Goal: Information Seeking & Learning: Learn about a topic

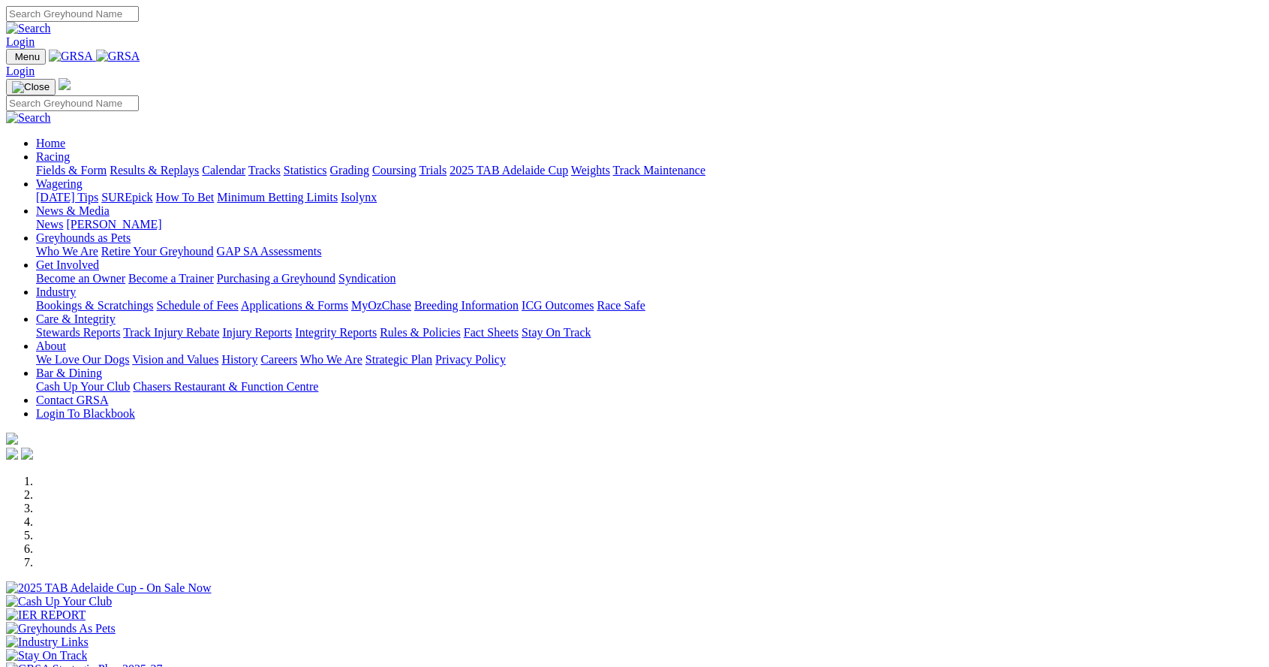
scroll to position [546, 0]
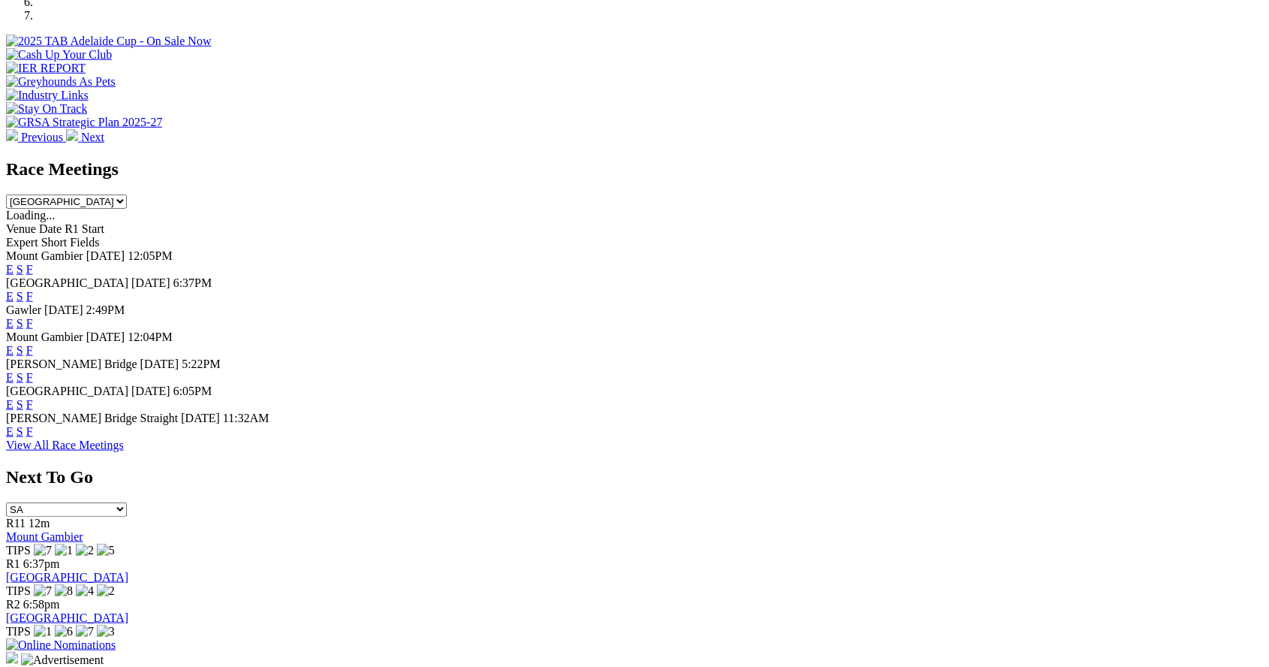
click at [719, 411] on div "E S F" at bounding box center [634, 405] width 1257 height 14
click at [715, 411] on div "E S F" at bounding box center [634, 405] width 1257 height 14
click at [14, 406] on link "E" at bounding box center [10, 404] width 8 height 13
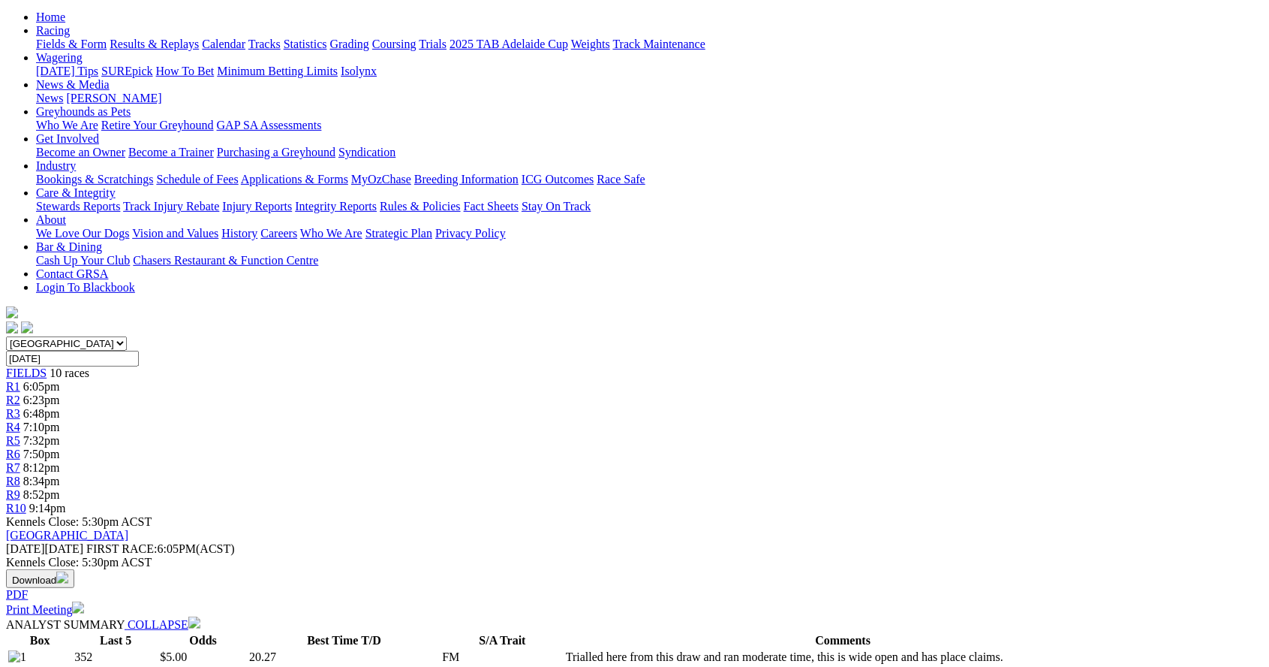
scroll to position [154, 0]
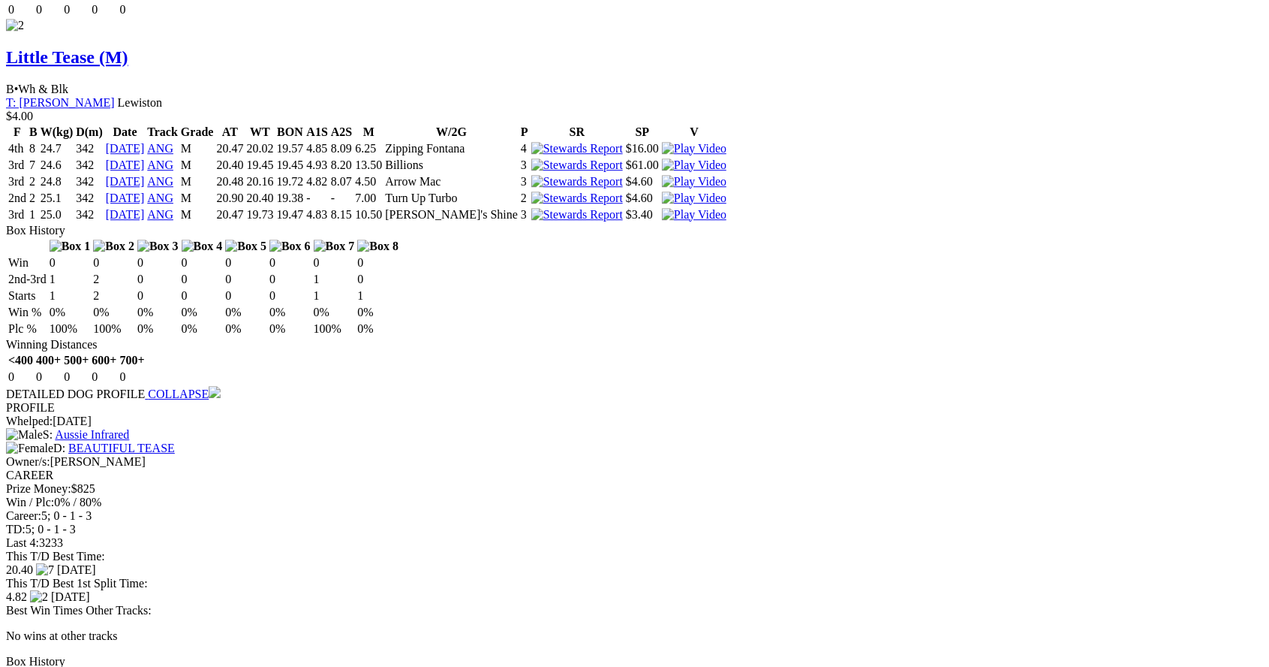
scroll to position [2227, 0]
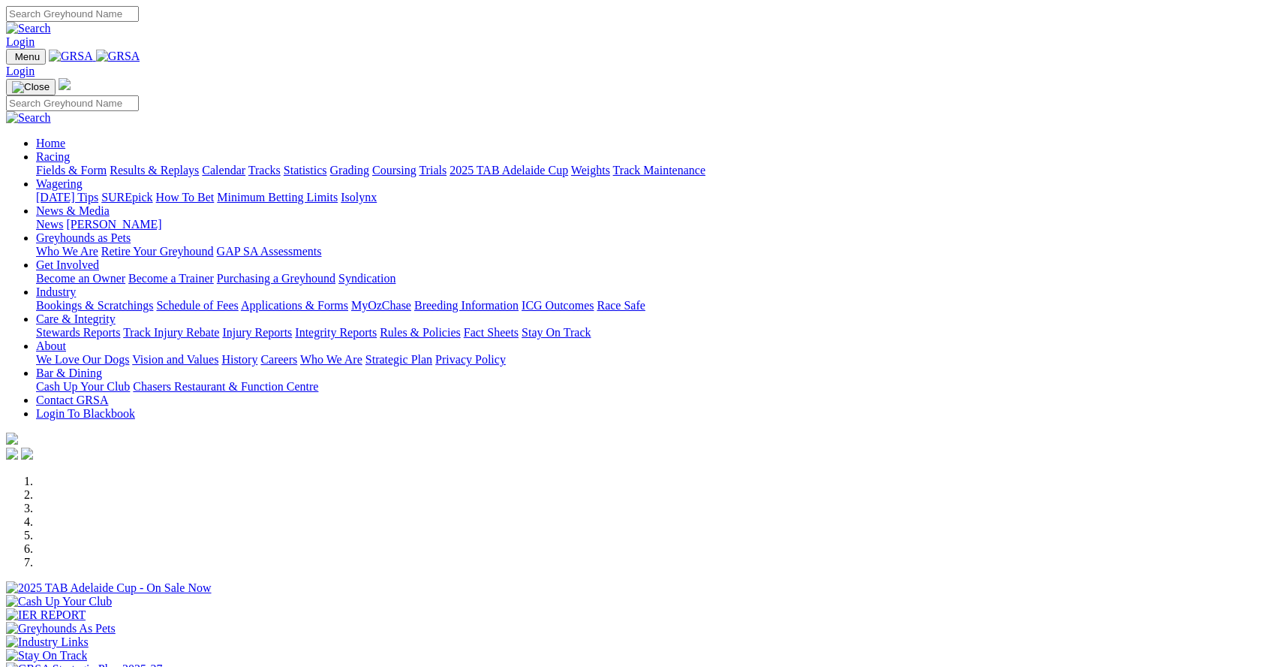
scroll to position [562, 0]
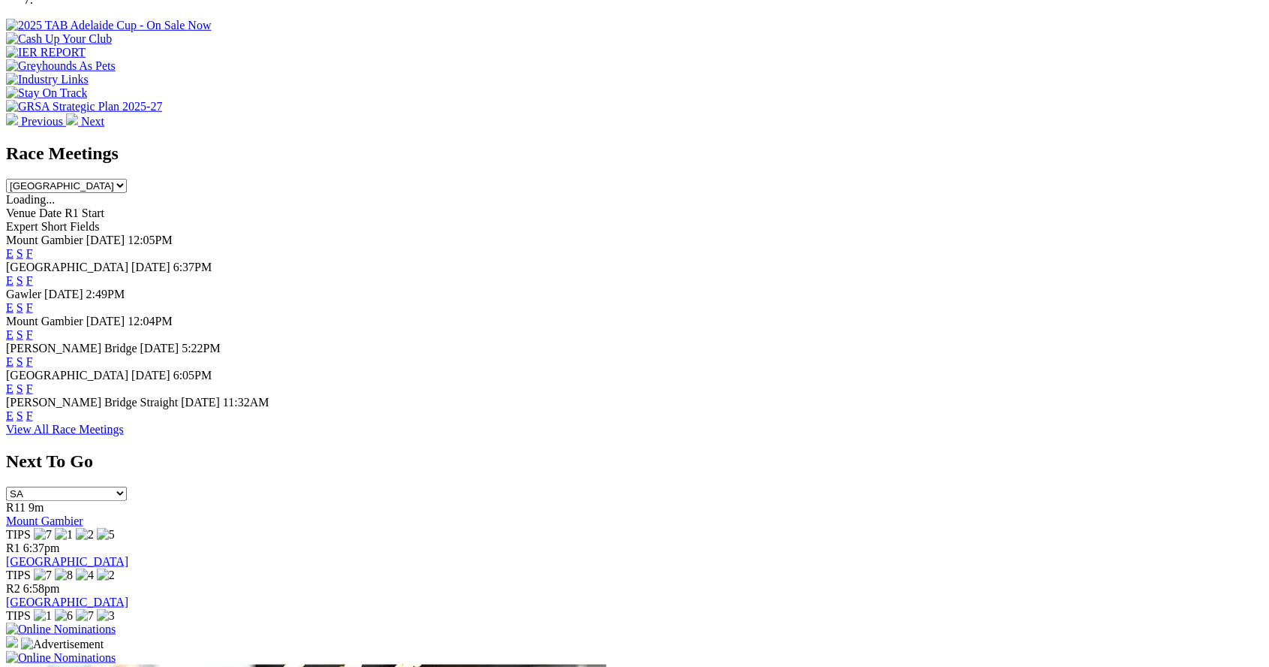
click at [14, 301] on link "E" at bounding box center [10, 307] width 8 height 13
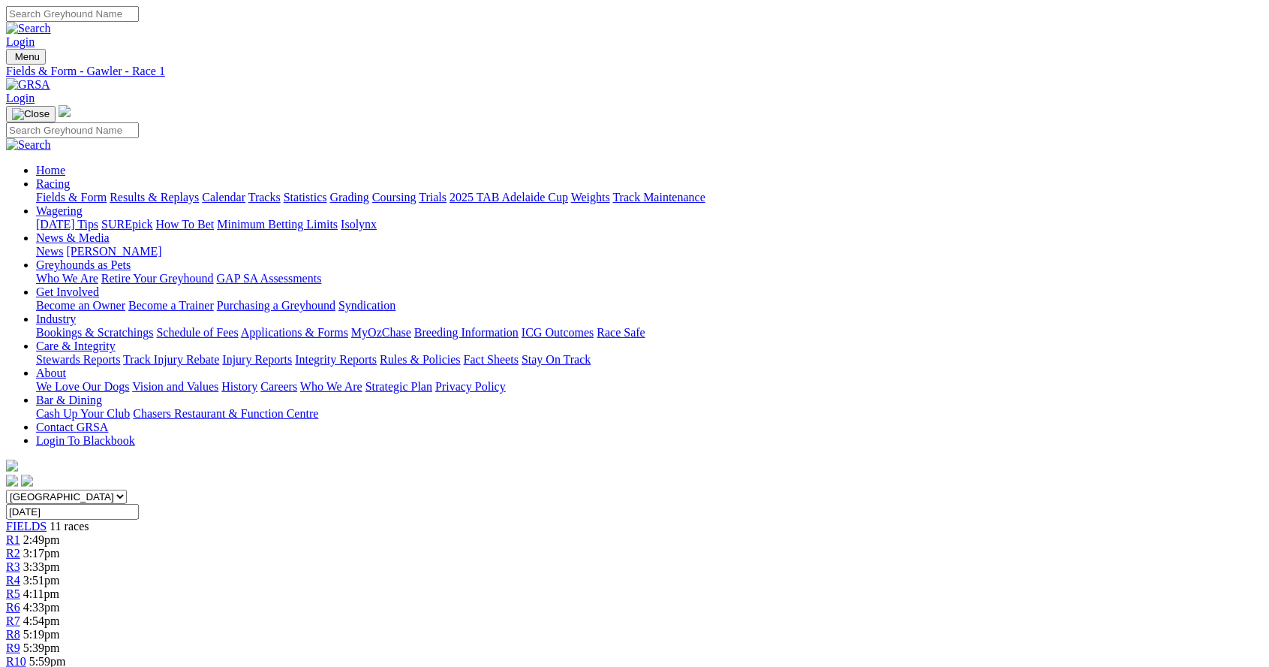
click at [60, 614] on span "4:54pm" at bounding box center [41, 620] width 37 height 13
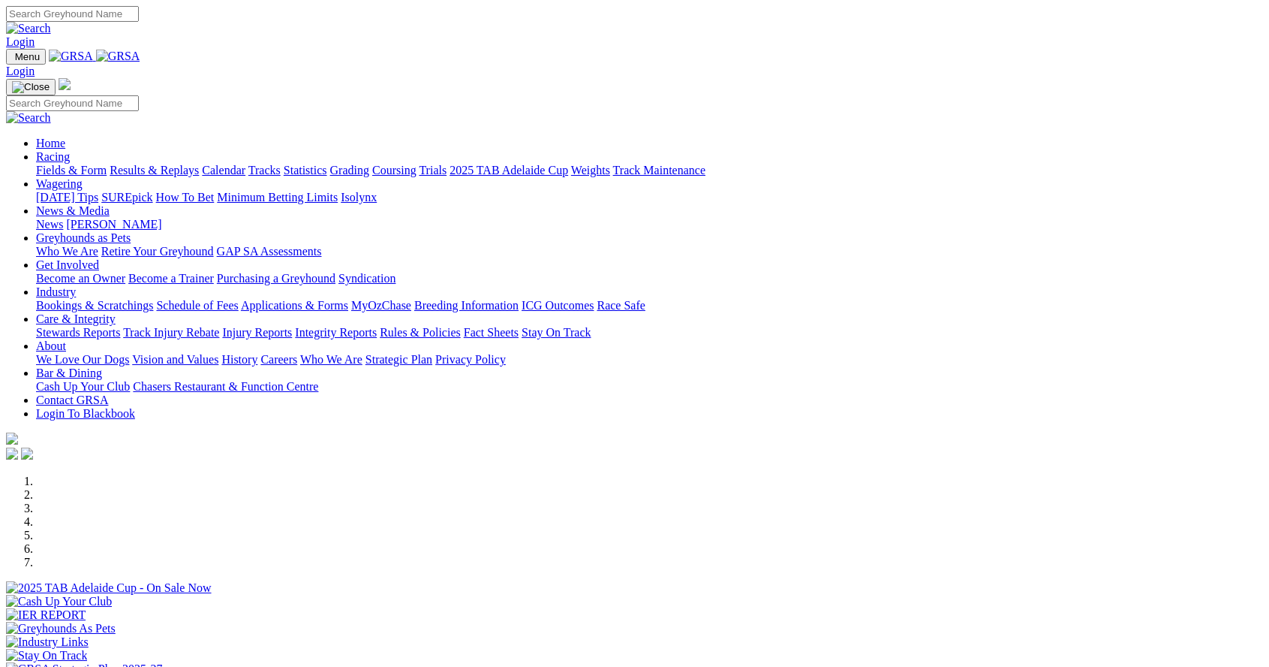
scroll to position [562, 0]
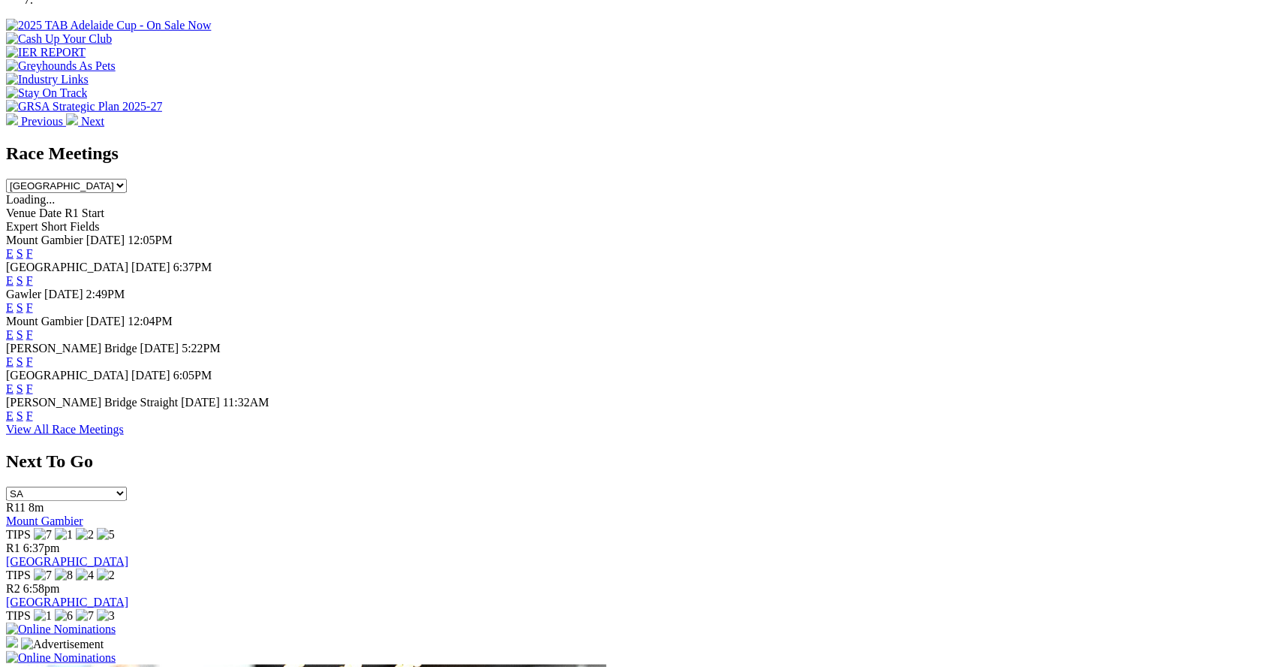
click at [33, 301] on link "F" at bounding box center [29, 307] width 7 height 13
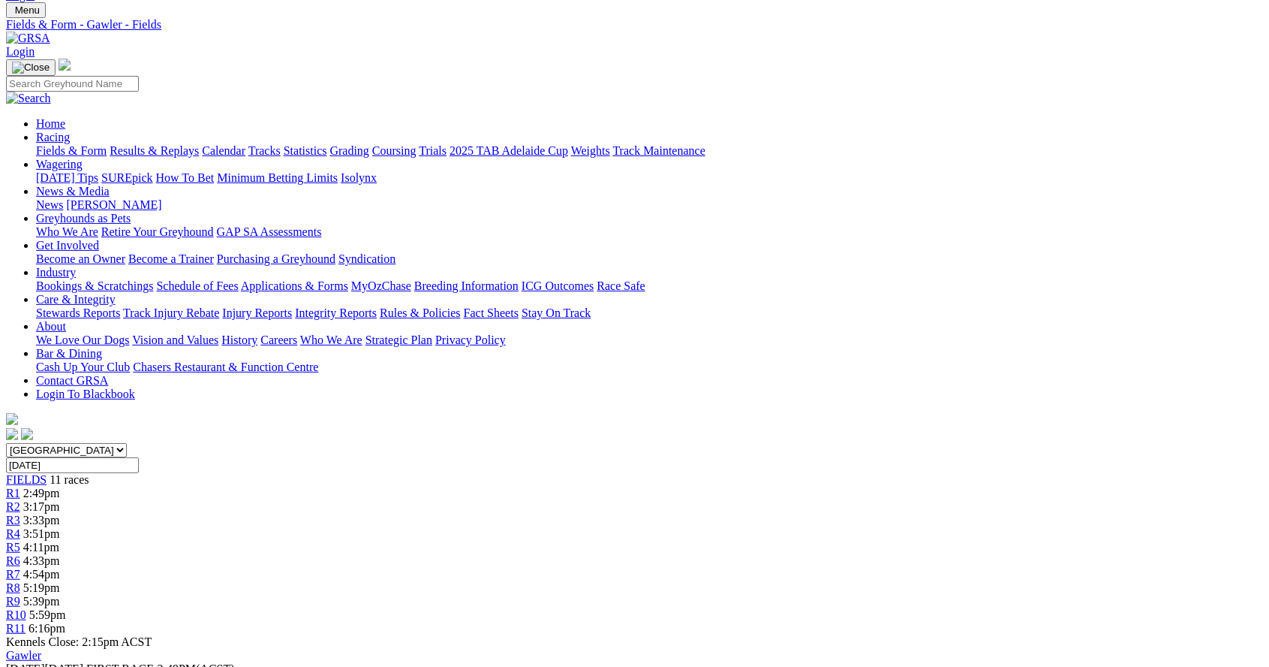
scroll to position [45, 0]
click at [20, 542] on span "R5" at bounding box center [13, 548] width 14 height 13
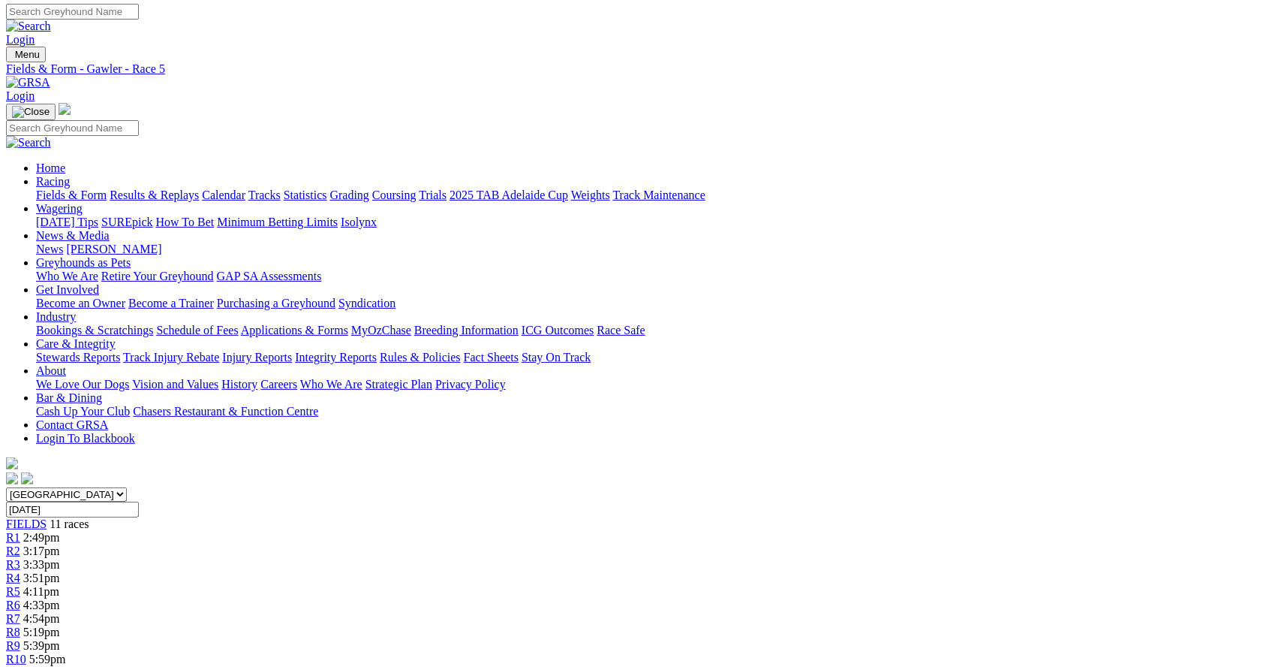
scroll to position [2, 0]
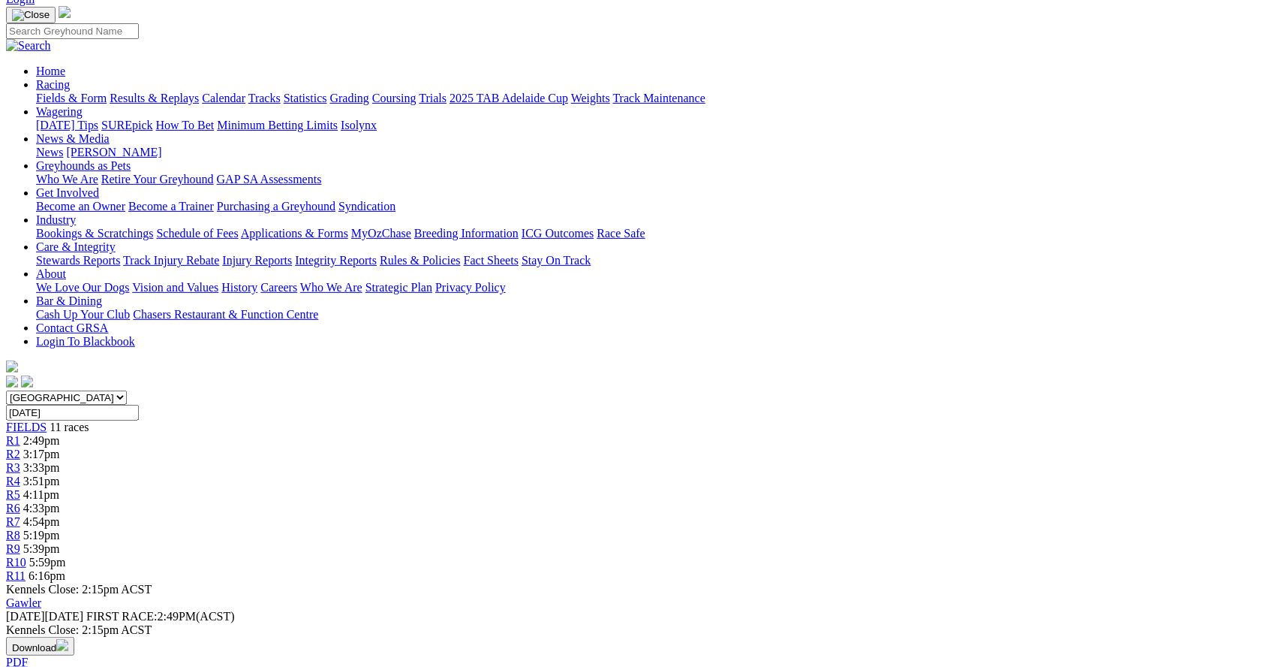
scroll to position [96, 0]
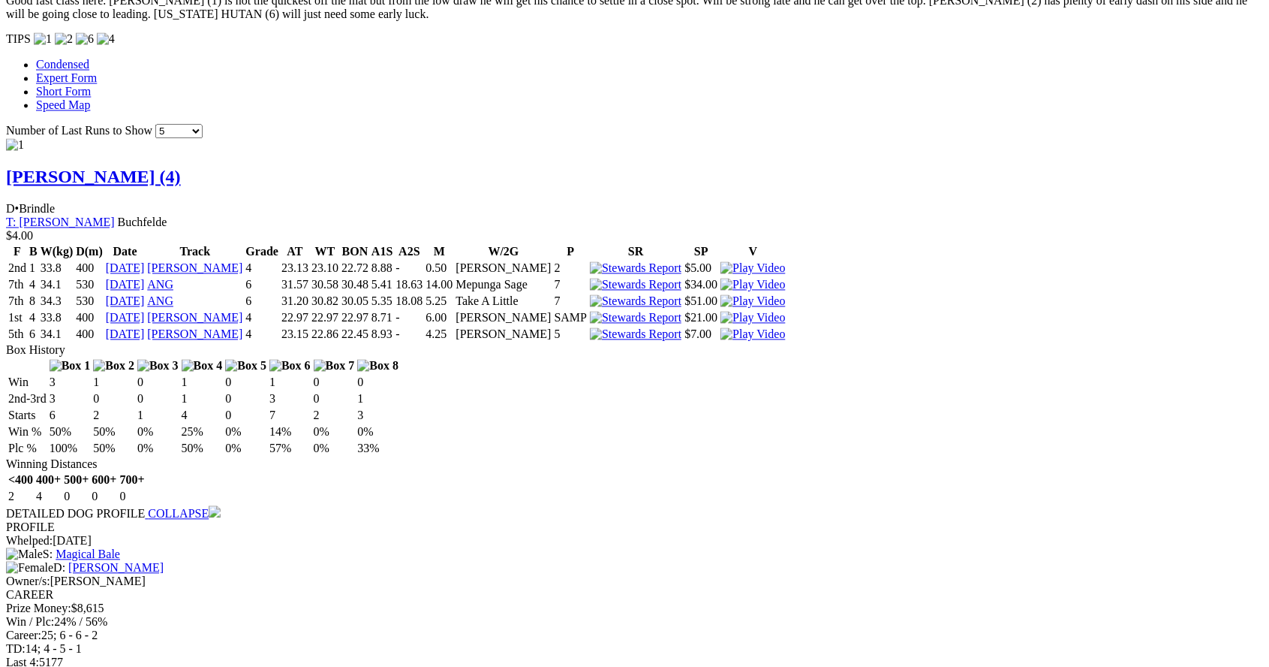
scroll to position [1445, 0]
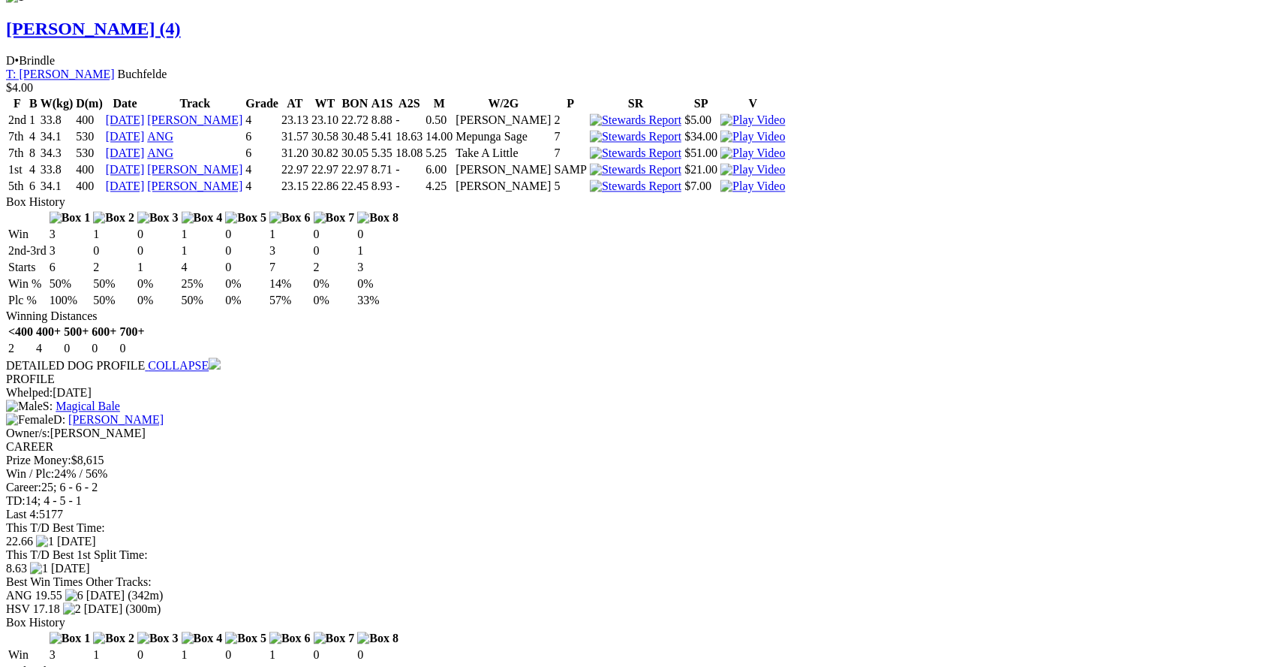
scroll to position [1587, 0]
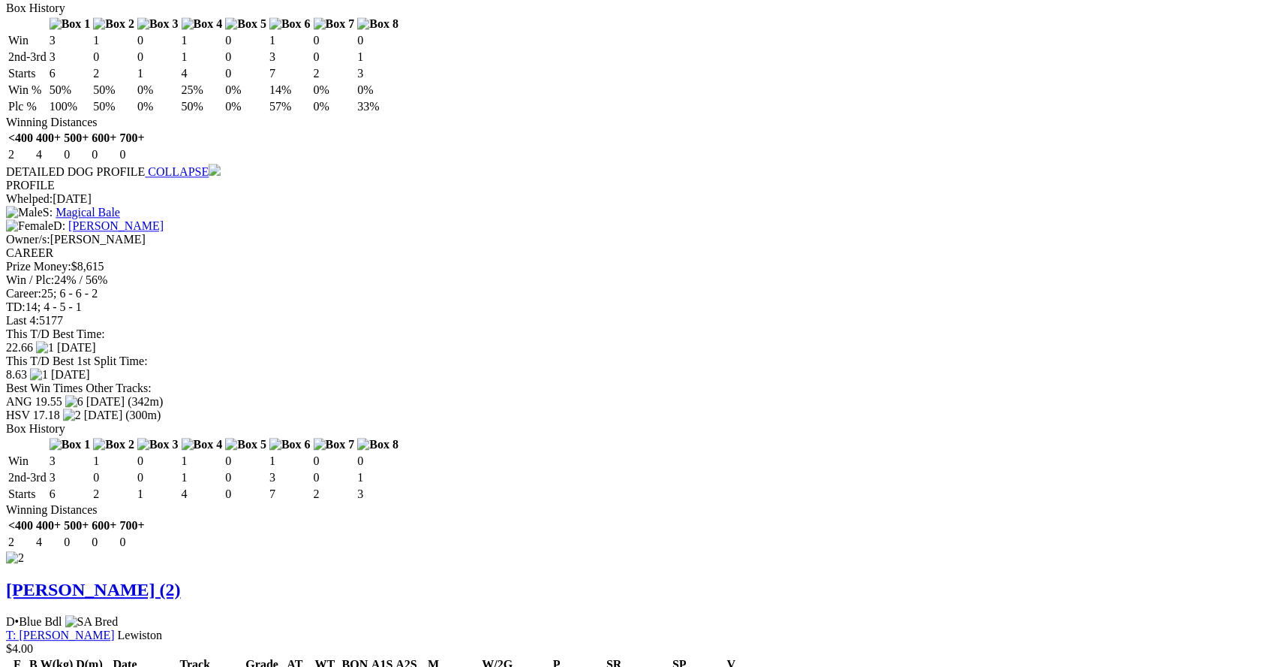
scroll to position [1788, 0]
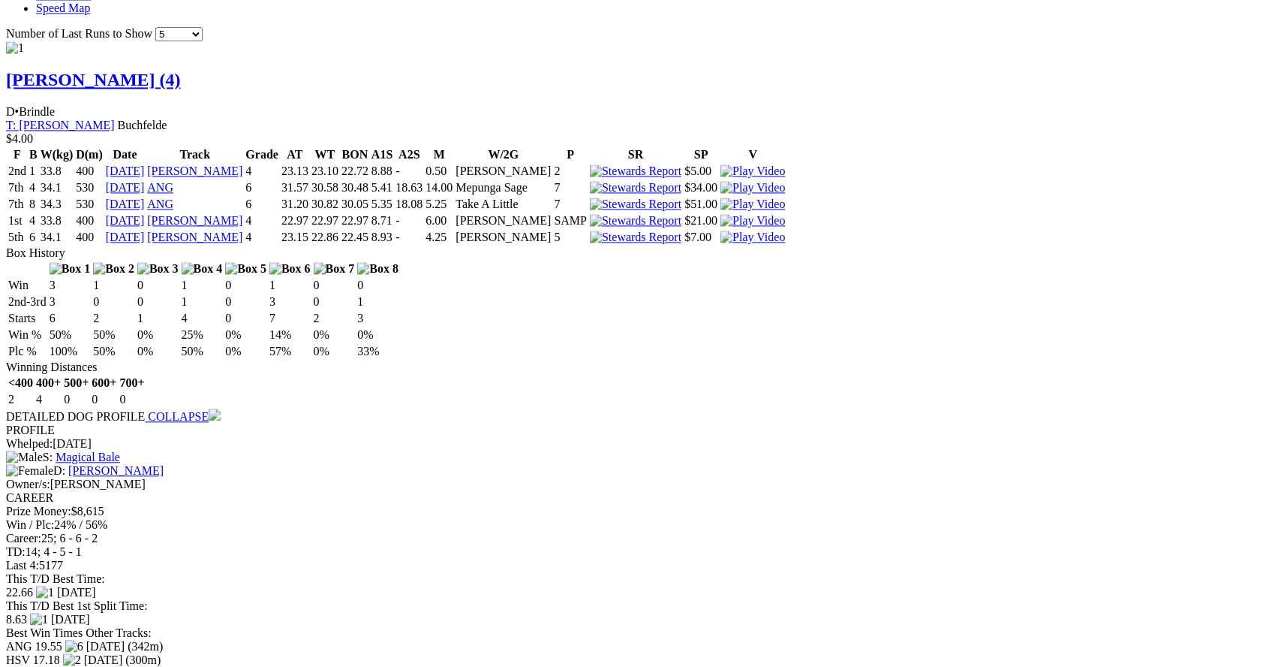
scroll to position [1545, 0]
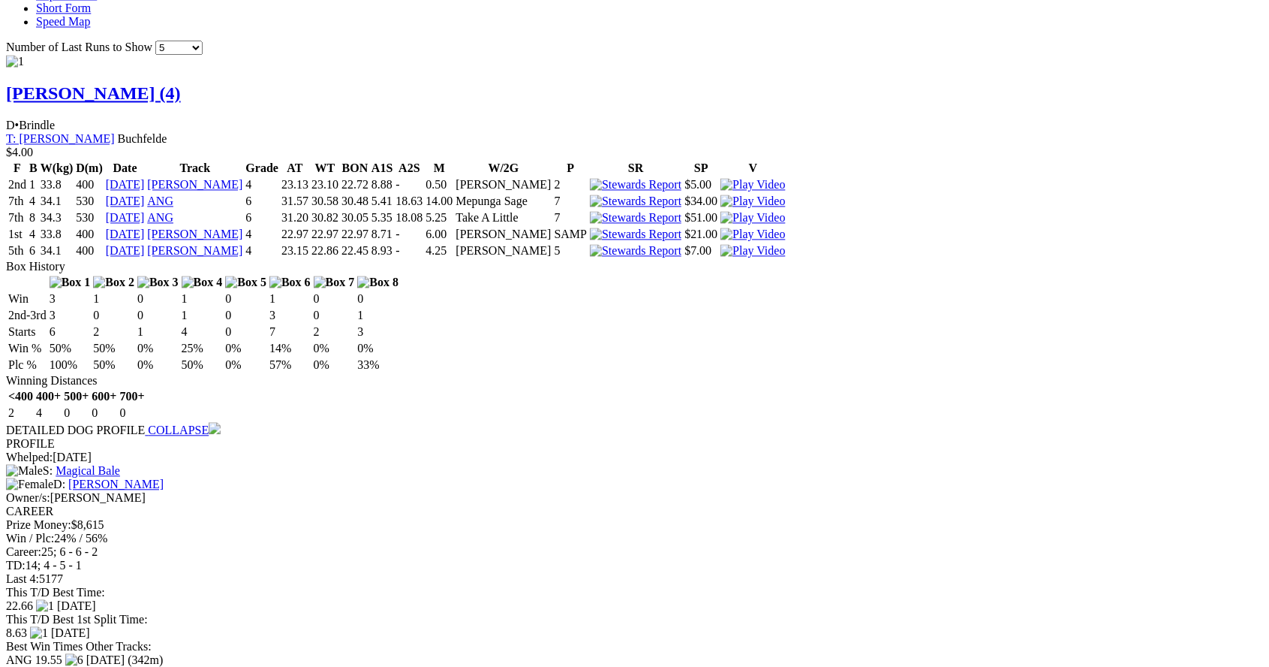
scroll to position [1543, 0]
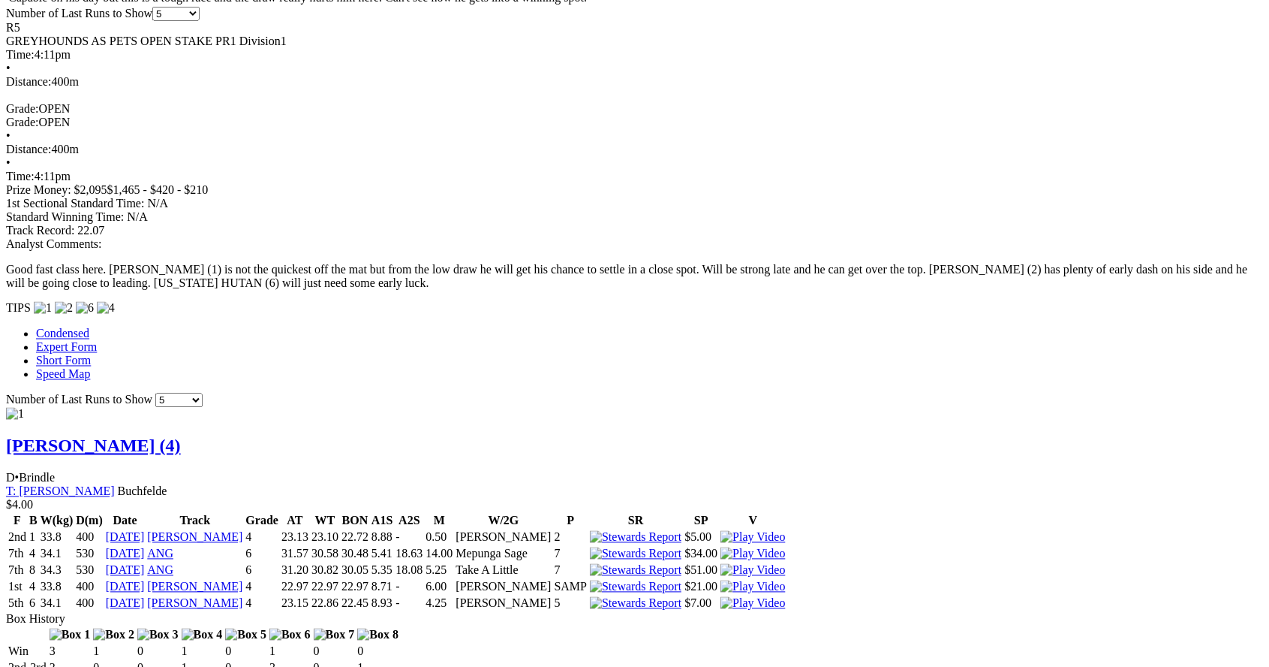
scroll to position [1177, 0]
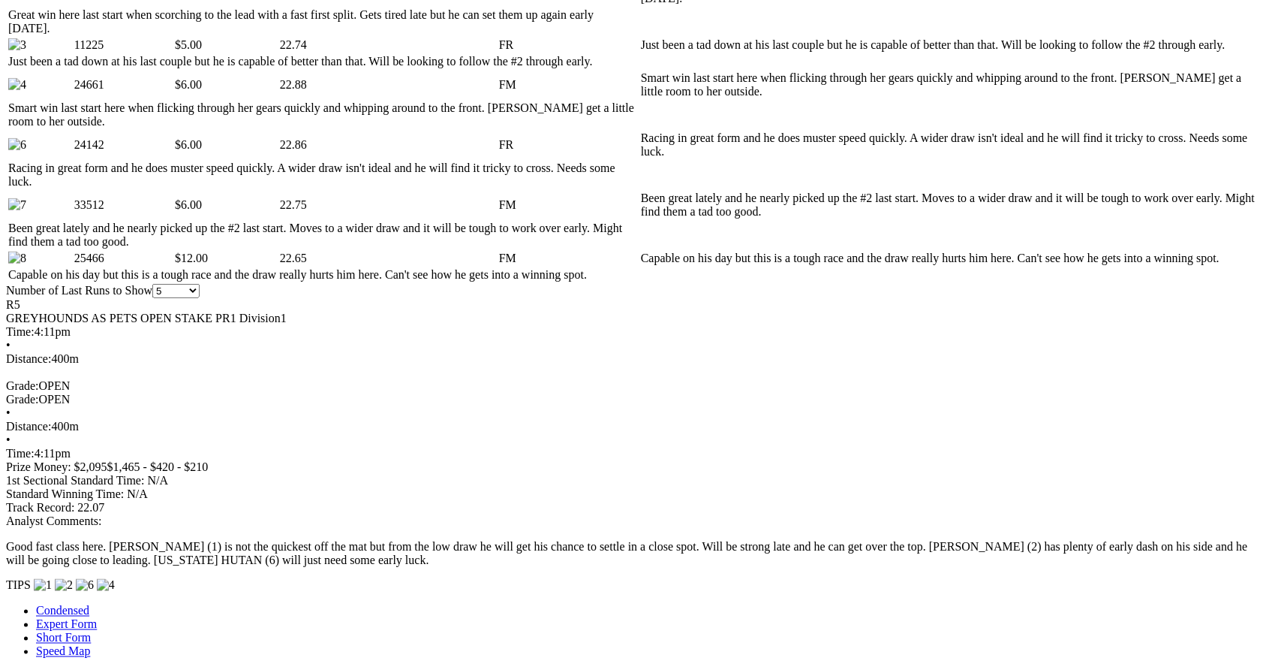
scroll to position [904, 0]
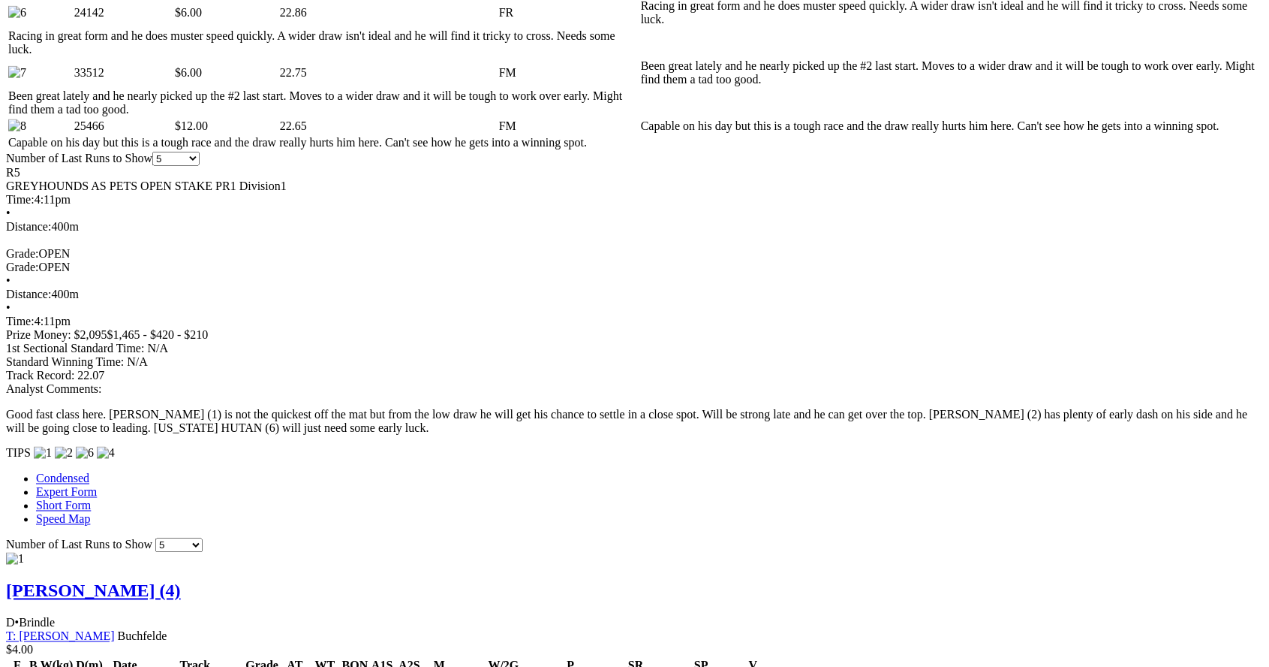
scroll to position [1035, 0]
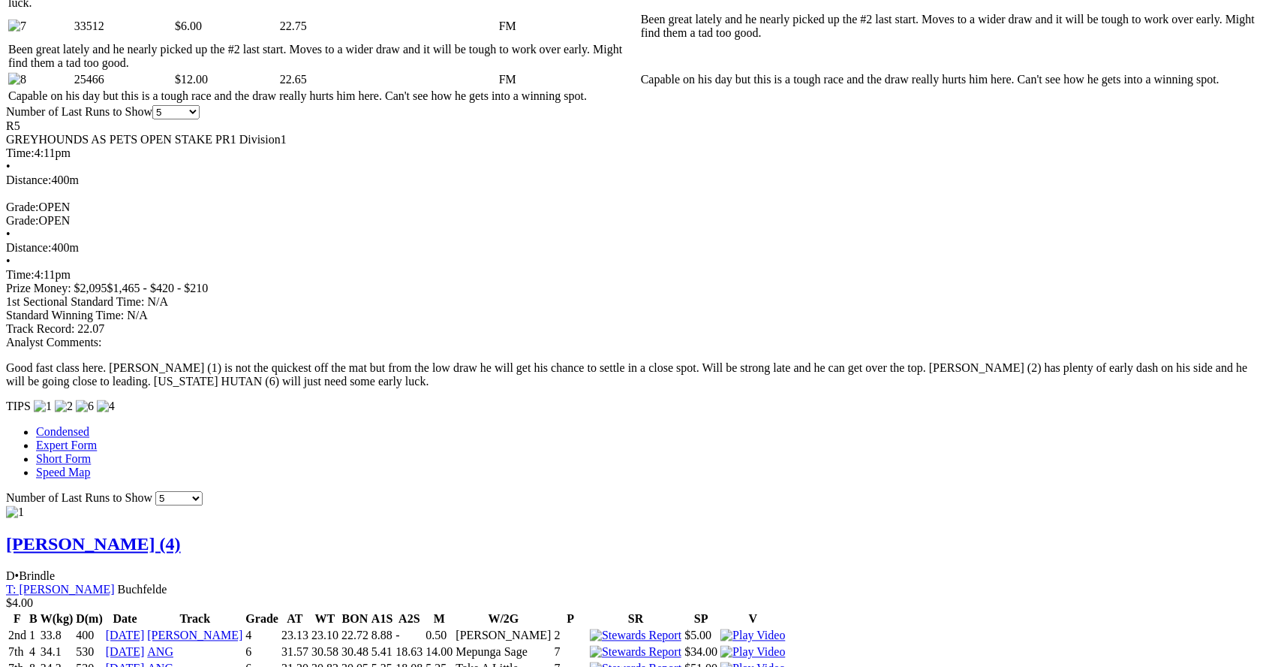
scroll to position [1107, 0]
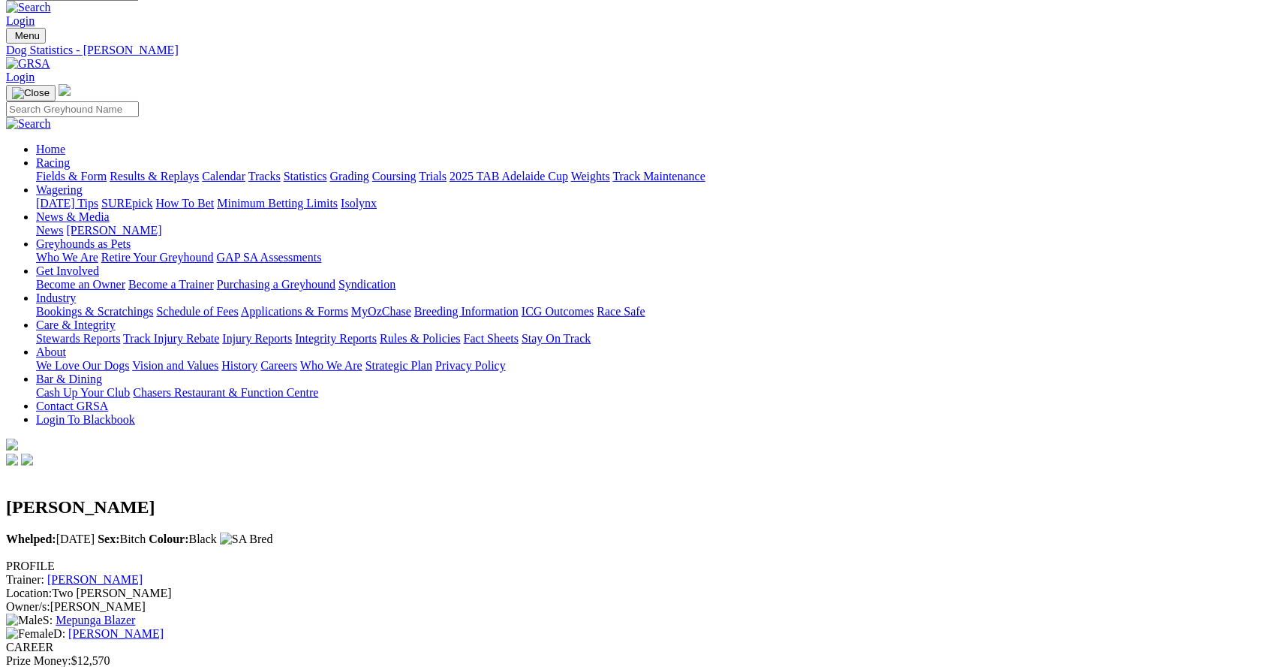
scroll to position [24, 0]
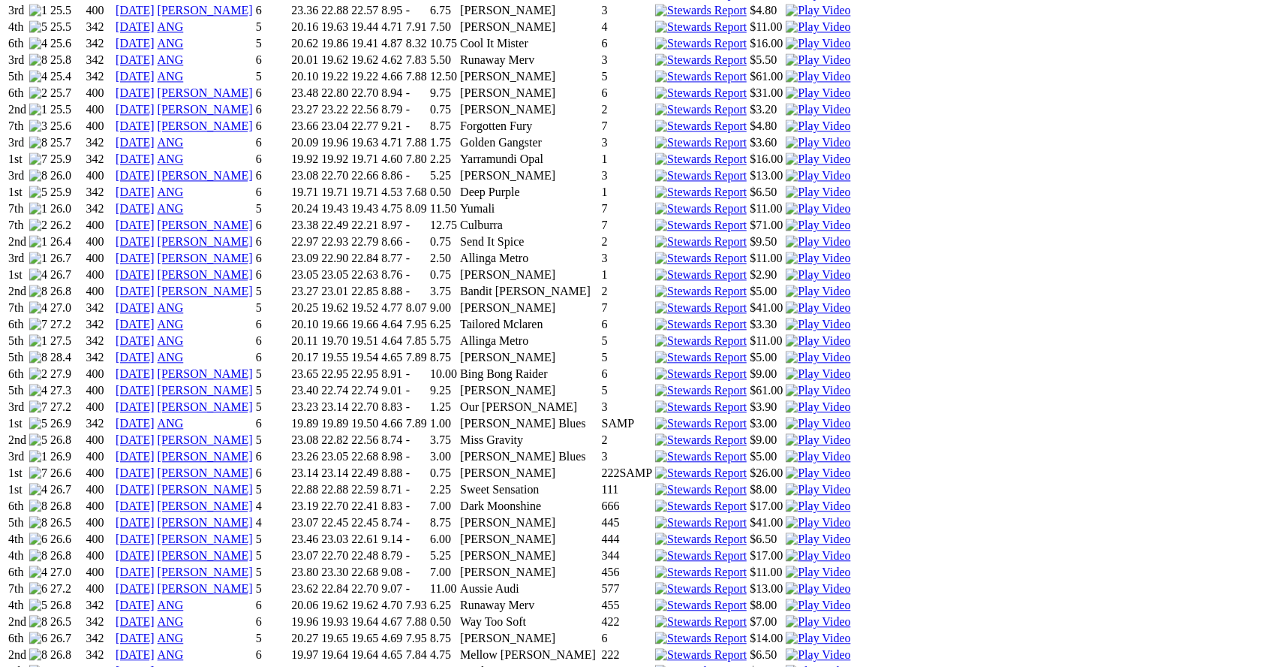
scroll to position [1586, 0]
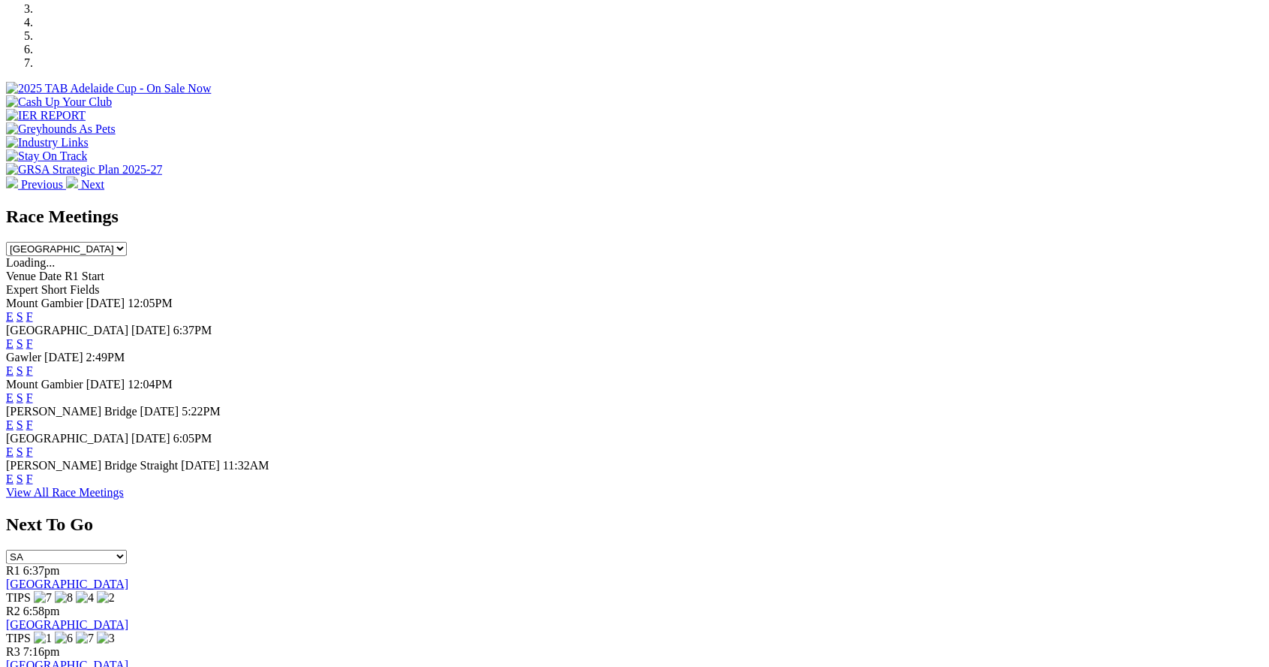
scroll to position [508, 0]
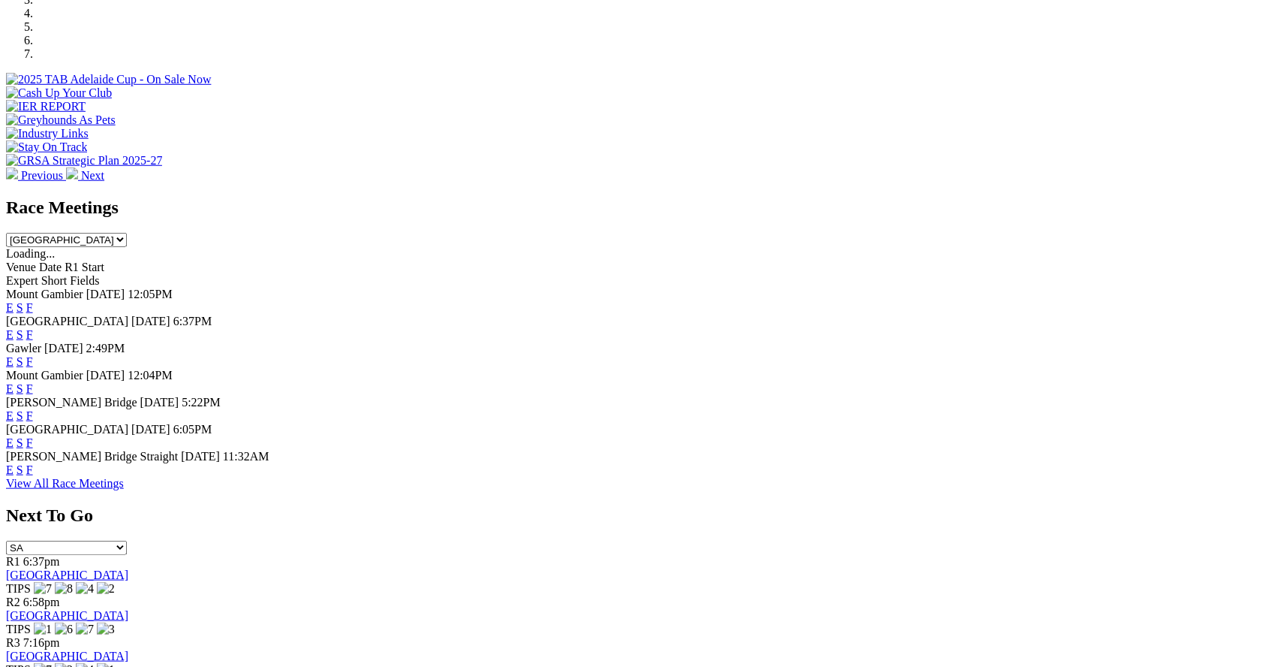
click at [33, 442] on link "F" at bounding box center [29, 442] width 7 height 13
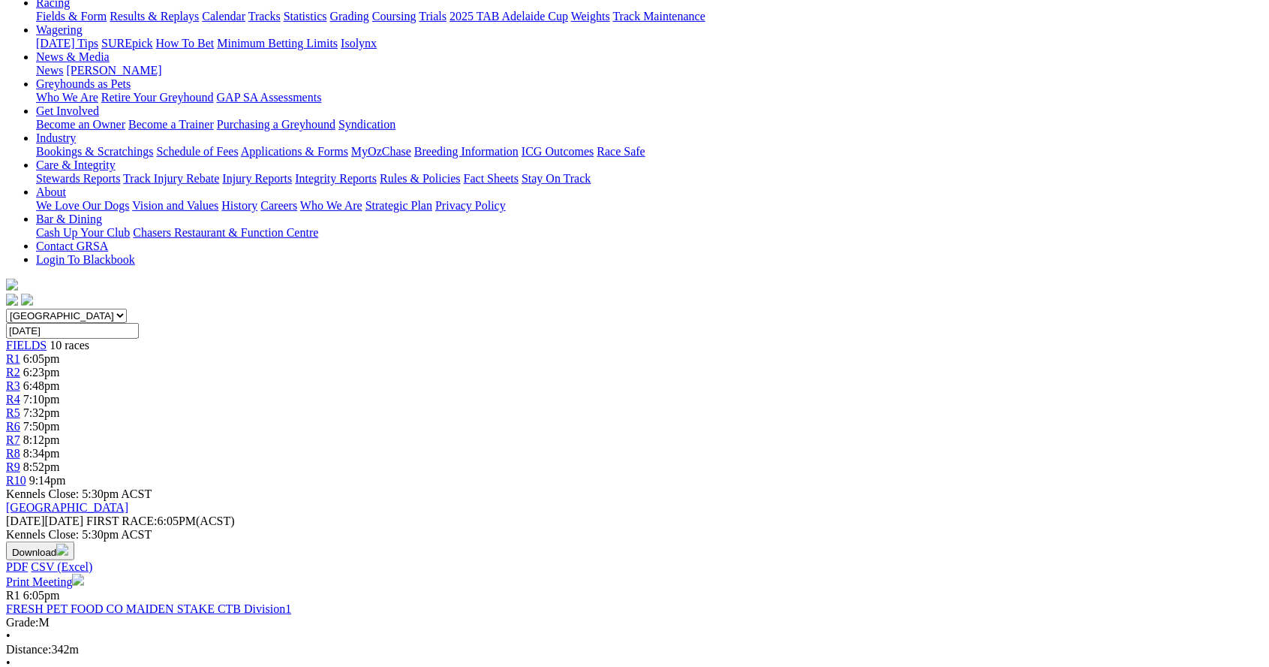
scroll to position [181, 0]
click at [20, 352] on span "R1" at bounding box center [13, 358] width 14 height 13
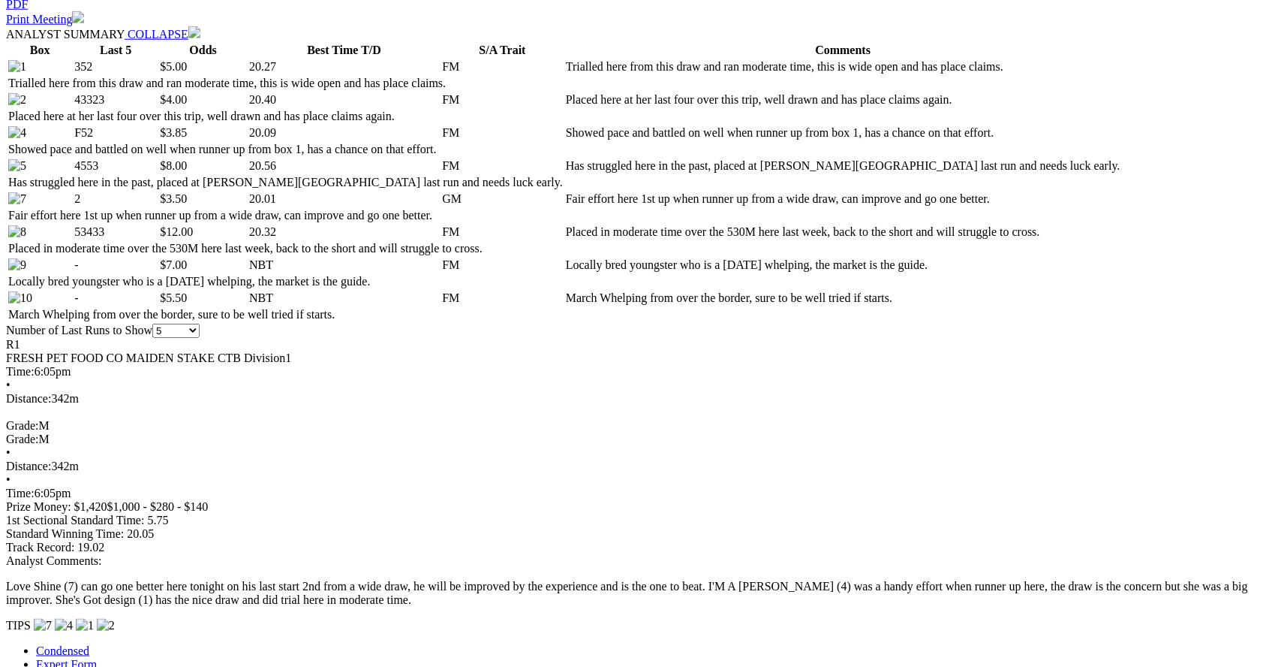
scroll to position [747, 0]
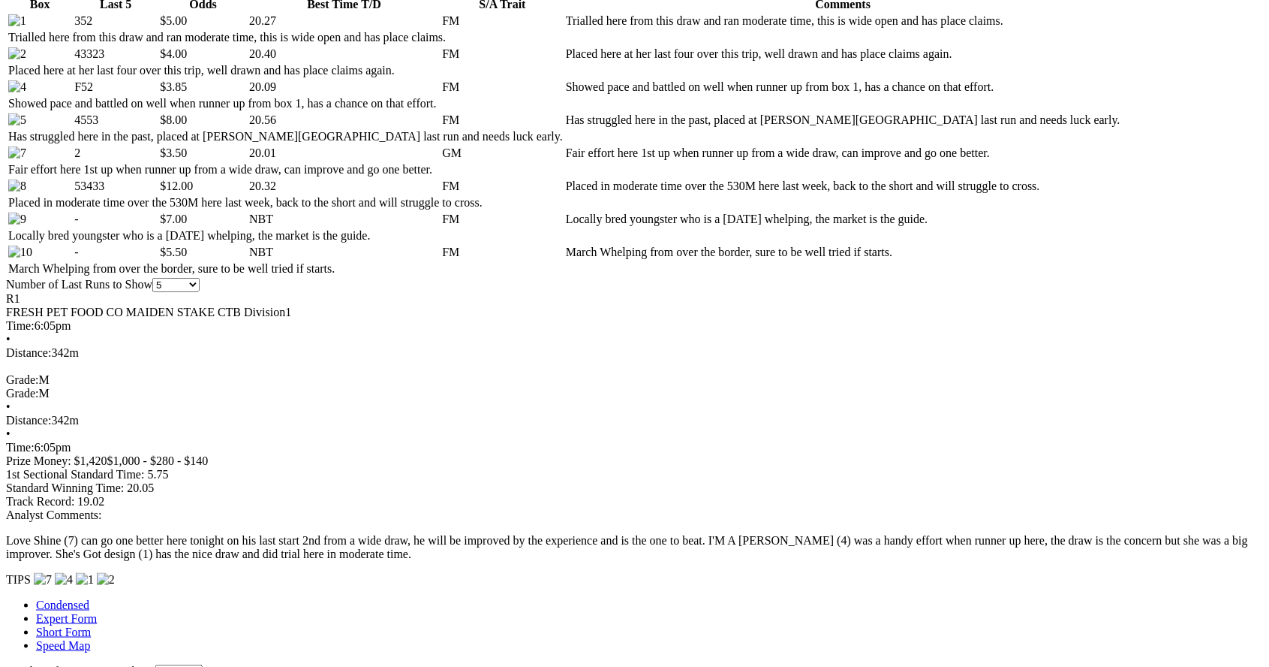
scroll to position [819, 0]
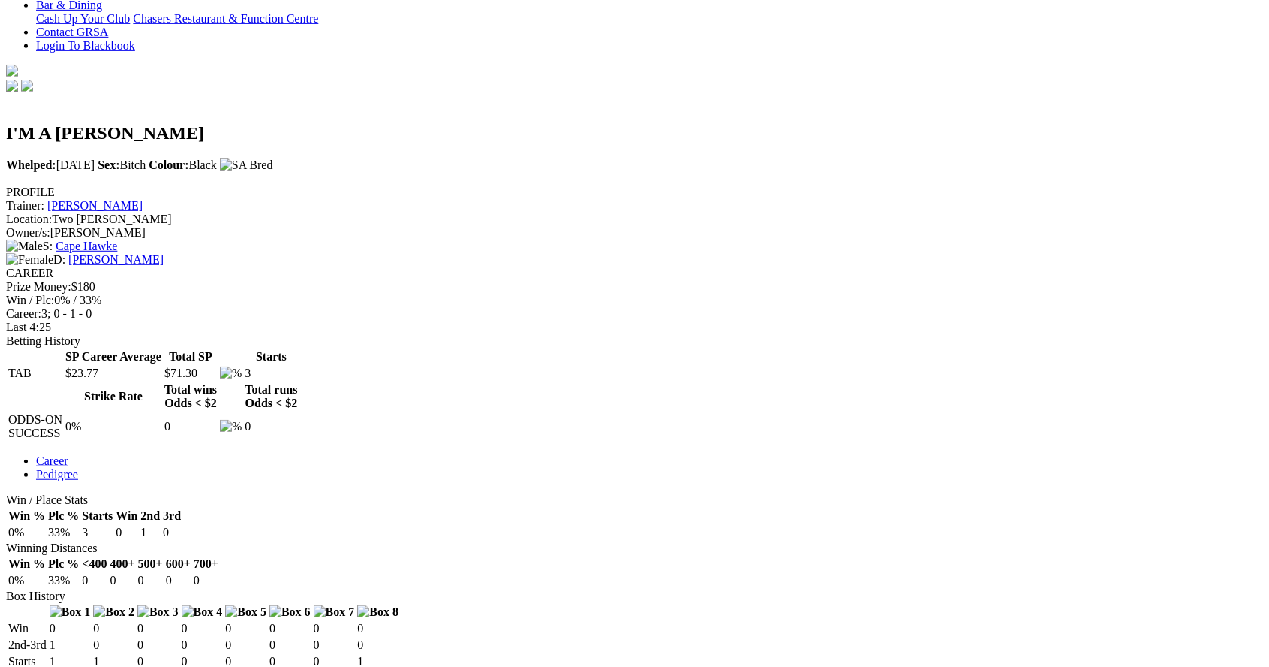
scroll to position [388, 0]
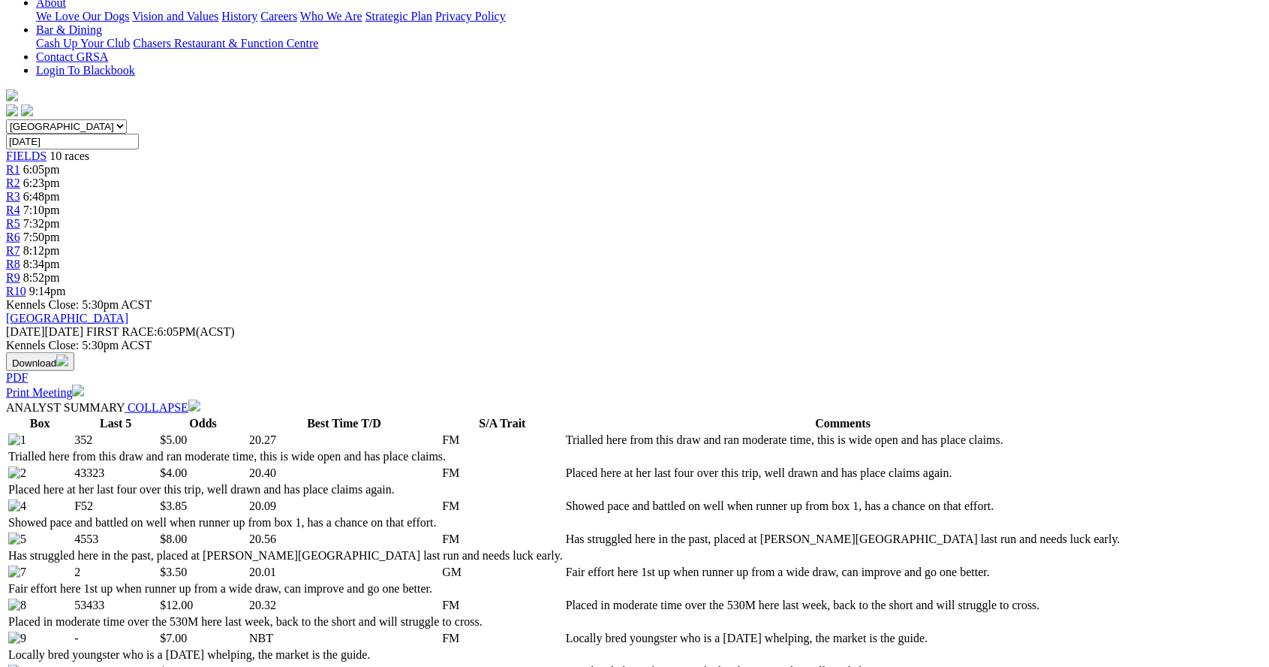
scroll to position [372, 0]
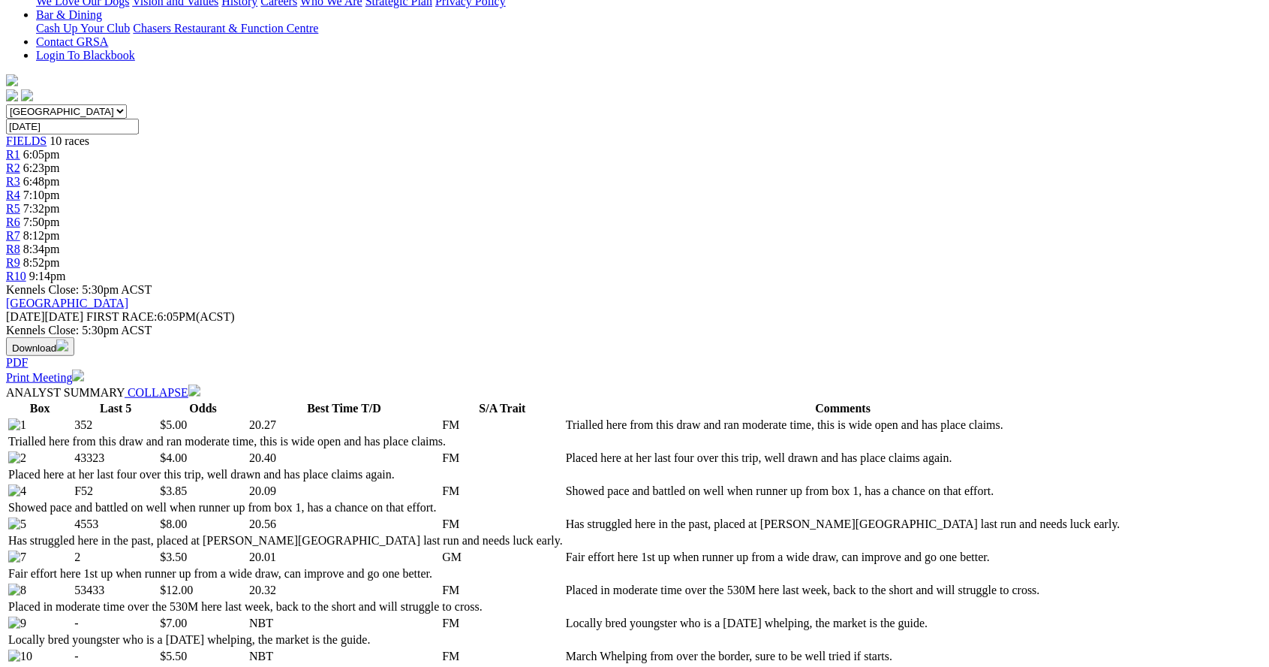
scroll to position [384, 0]
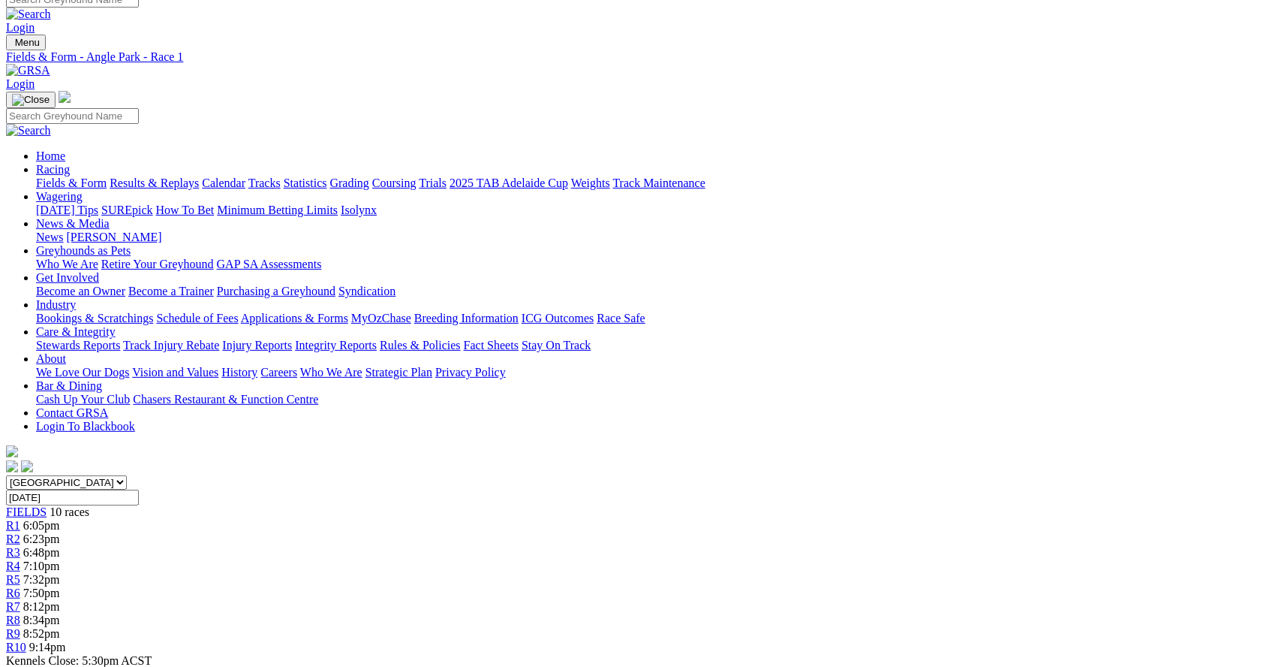
scroll to position [0, 0]
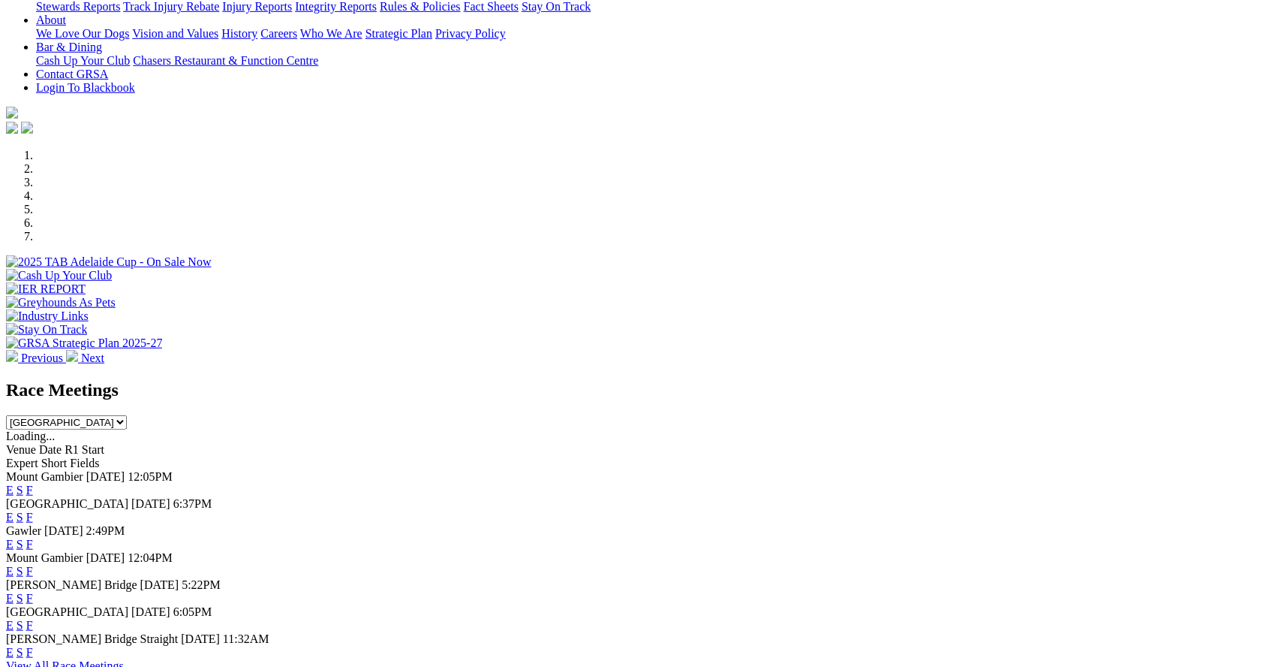
scroll to position [328, 0]
click at [33, 481] on link "F" at bounding box center [29, 487] width 7 height 13
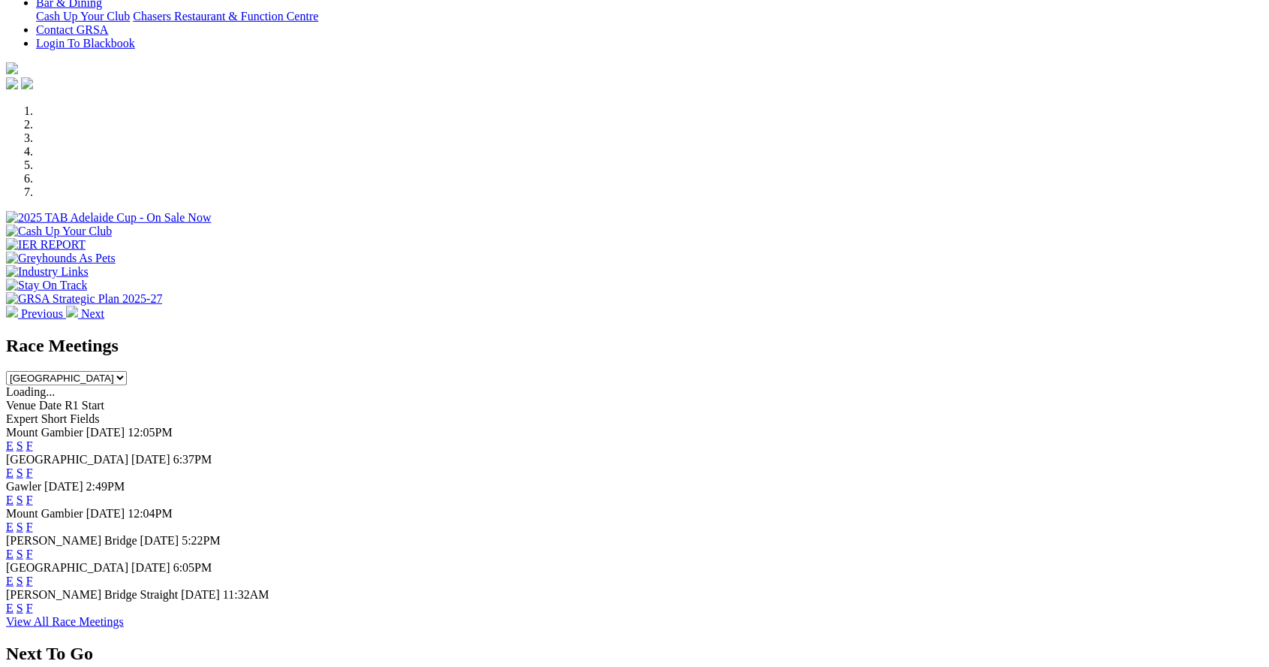
scroll to position [400, 0]
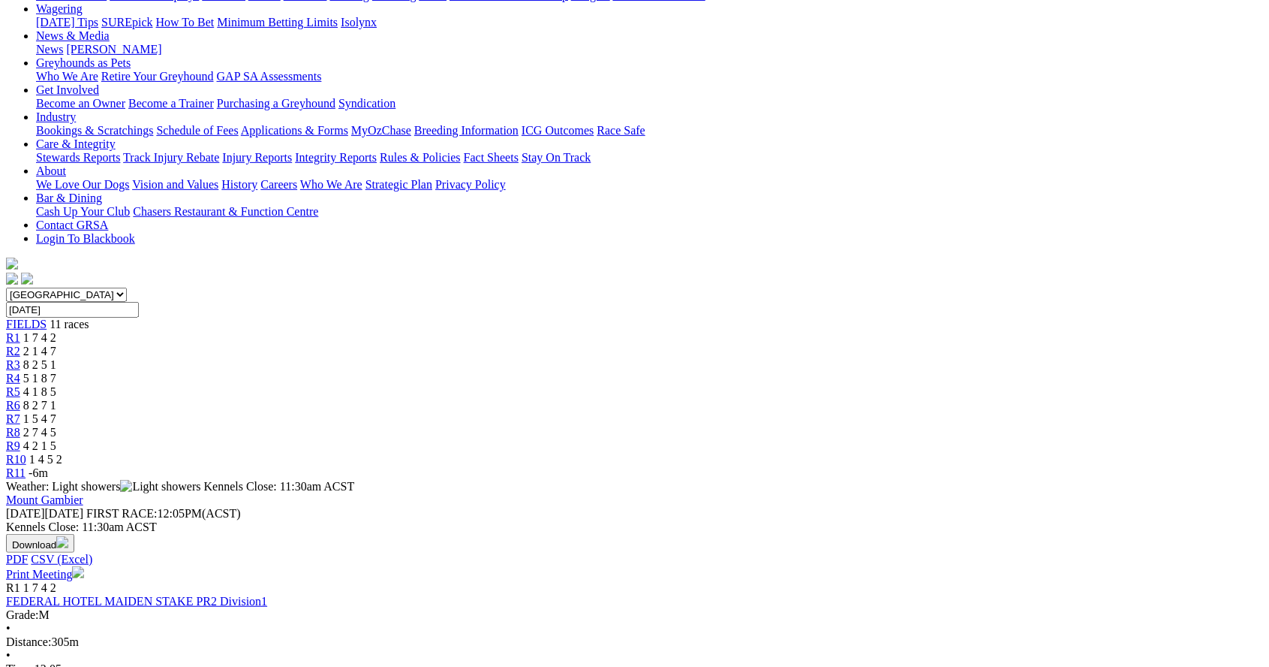
scroll to position [204, 0]
